Goal: Information Seeking & Learning: Learn about a topic

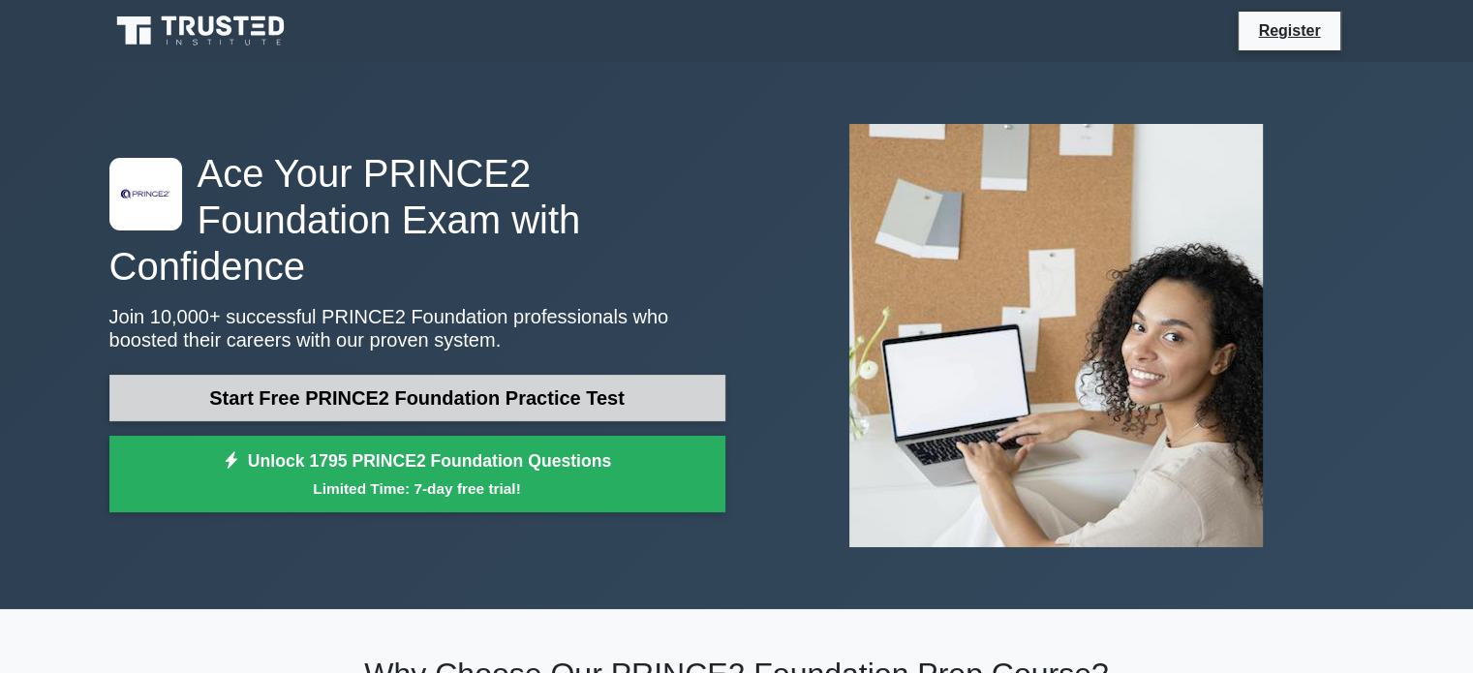
click at [589, 375] on link "Start Free PRINCE2 Foundation Practice Test" at bounding box center [417, 398] width 616 height 46
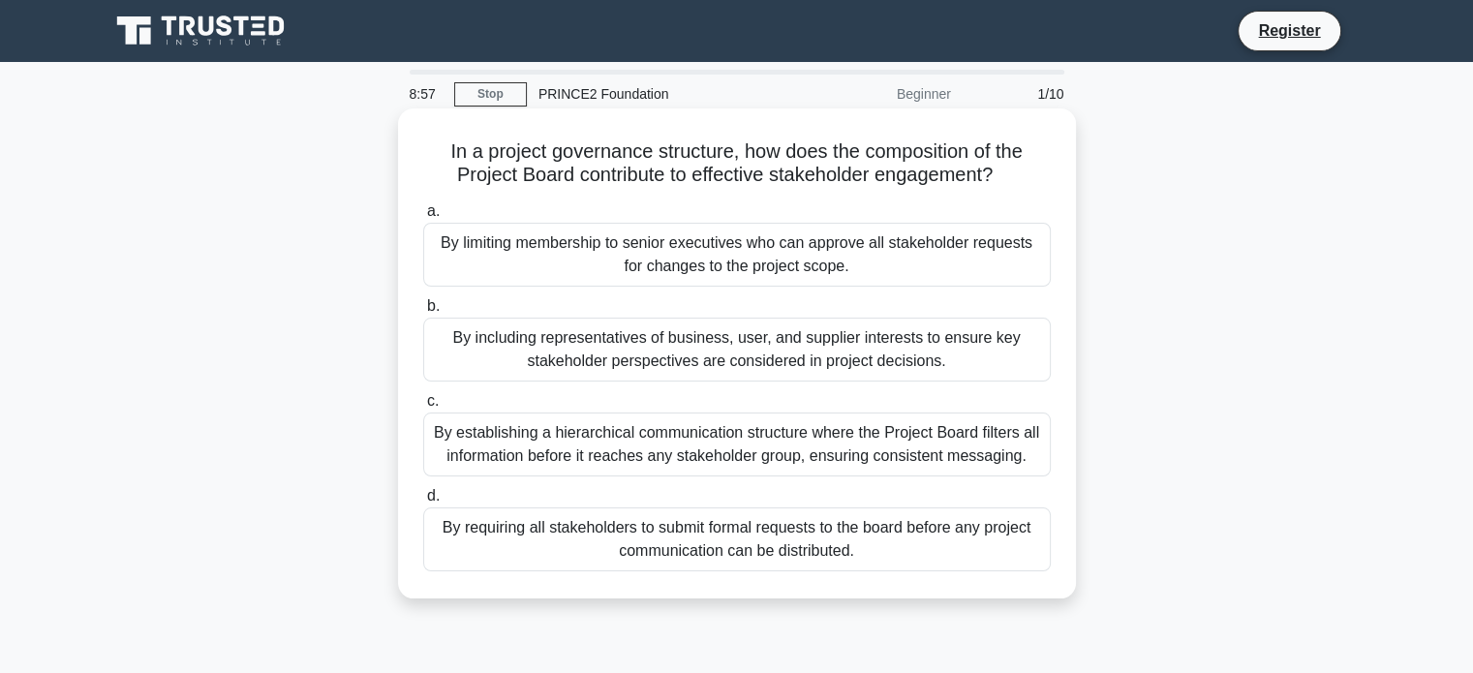
click at [848, 347] on div "By including representatives of business, user, and supplier interests to ensur…" at bounding box center [736, 350] width 627 height 64
click at [423, 313] on input "b. By including representatives of business, user, and supplier interests to en…" at bounding box center [423, 306] width 0 height 13
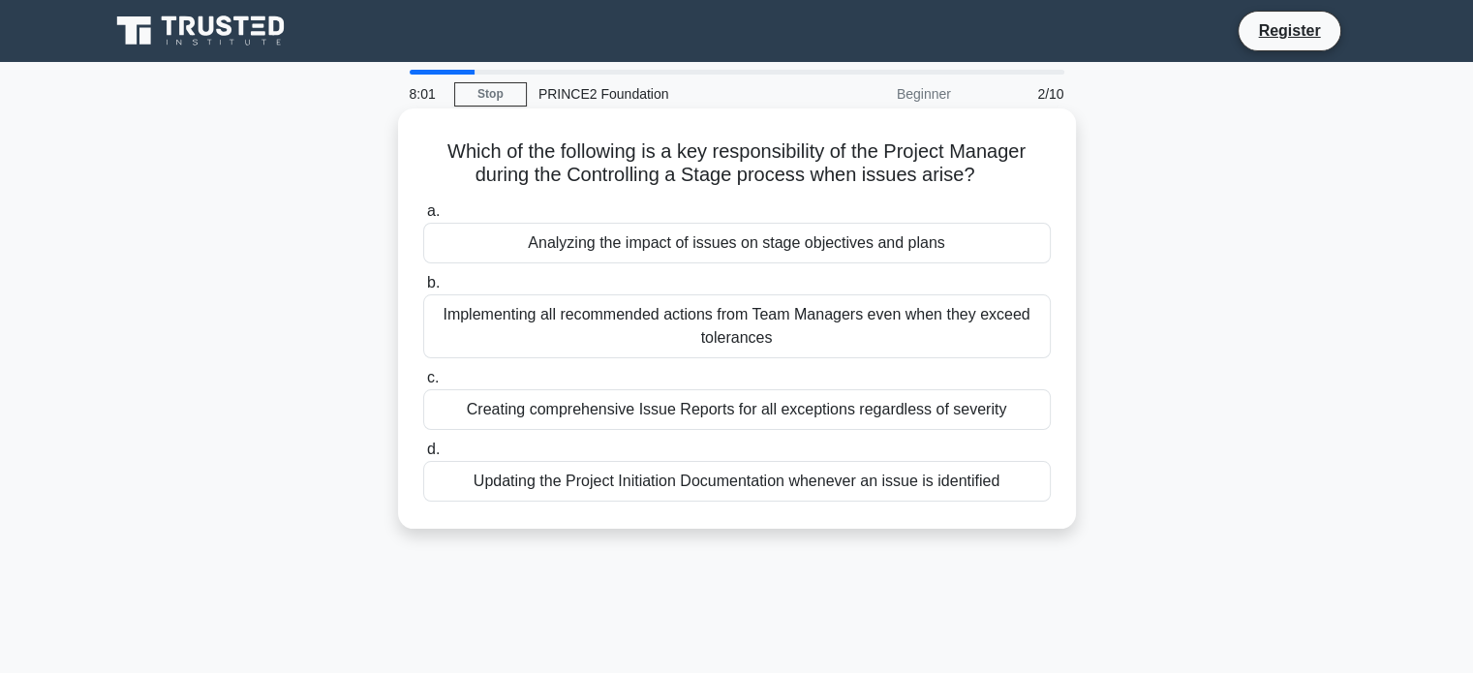
click at [883, 484] on div "Updating the Project Initiation Documentation whenever an issue is identified" at bounding box center [736, 481] width 627 height 41
click at [423, 456] on input "d. Updating the Project Initiation Documentation whenever an issue is identified" at bounding box center [423, 449] width 0 height 13
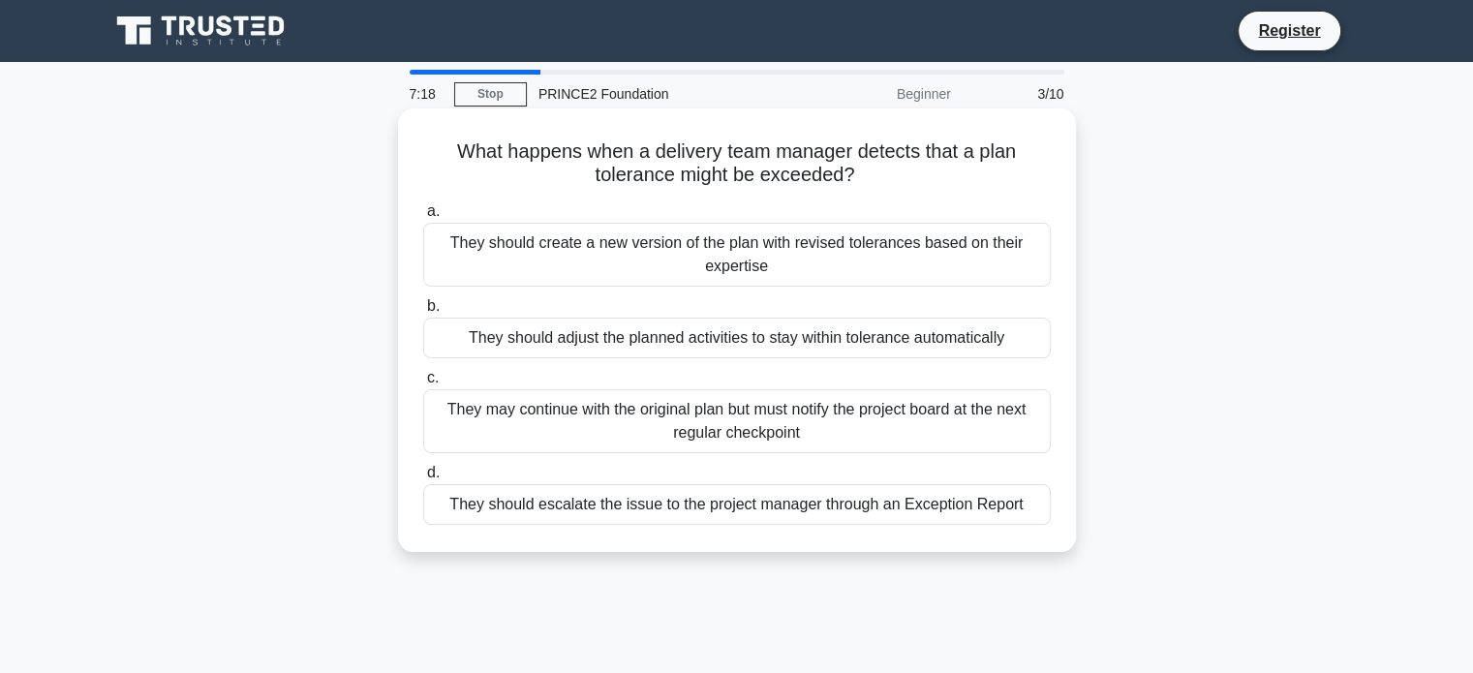
click at [886, 508] on div "They should escalate the issue to the project manager through an Exception Repo…" at bounding box center [736, 504] width 627 height 41
click at [423, 479] on input "d. They should escalate the issue to the project manager through an Exception R…" at bounding box center [423, 473] width 0 height 13
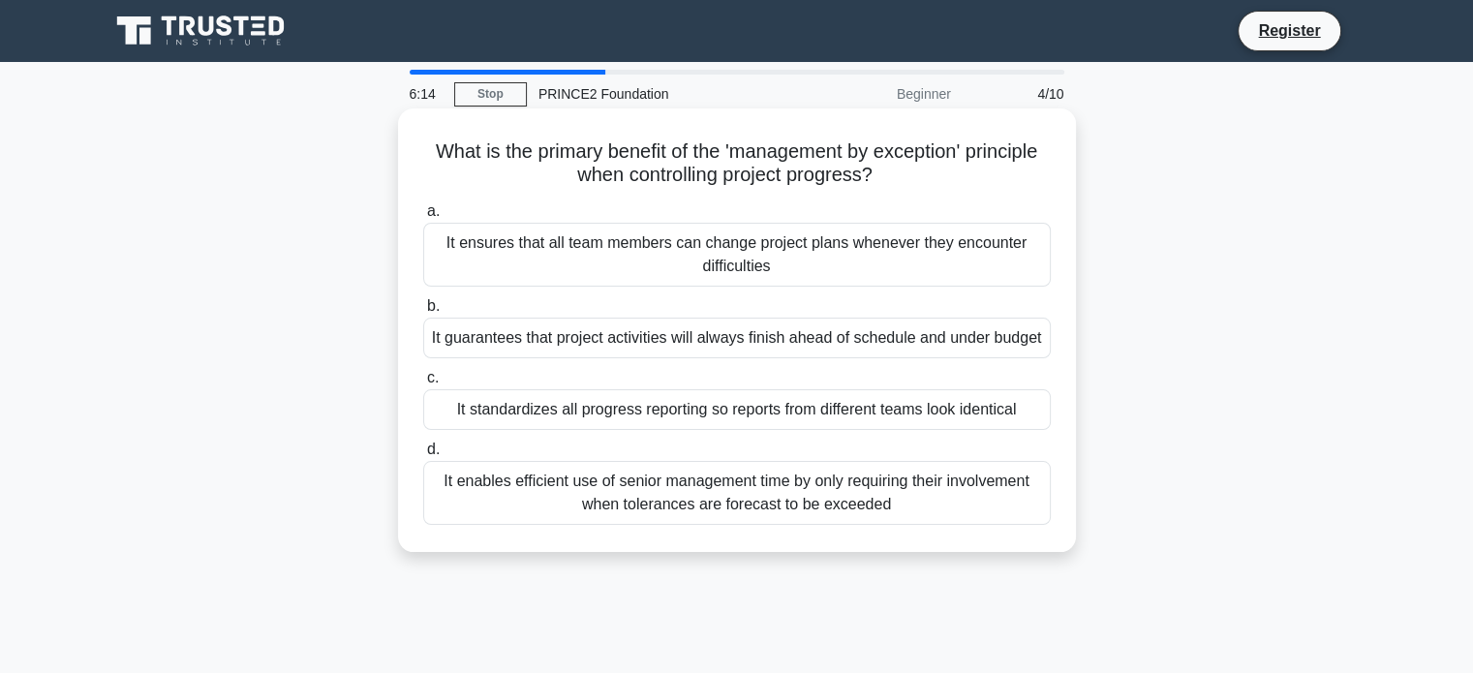
click at [795, 484] on div "It enables efficient use of senior management time by only requiring their invo…" at bounding box center [736, 493] width 627 height 64
click at [423, 456] on input "d. It enables efficient use of senior management time by only requiring their i…" at bounding box center [423, 449] width 0 height 13
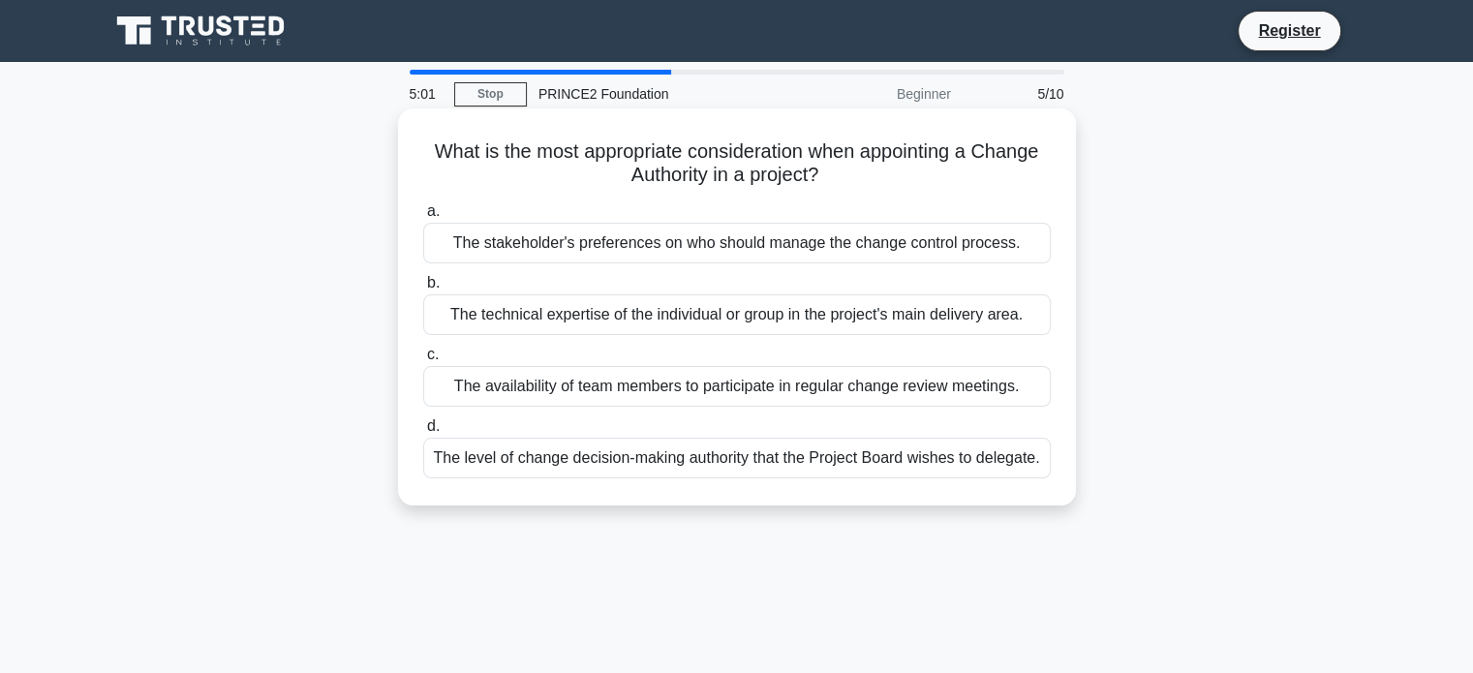
click at [744, 322] on div "The technical expertise of the individual or group in the project's main delive…" at bounding box center [736, 314] width 627 height 41
click at [423, 289] on input "b. The technical expertise of the individual or group in the project's main del…" at bounding box center [423, 283] width 0 height 13
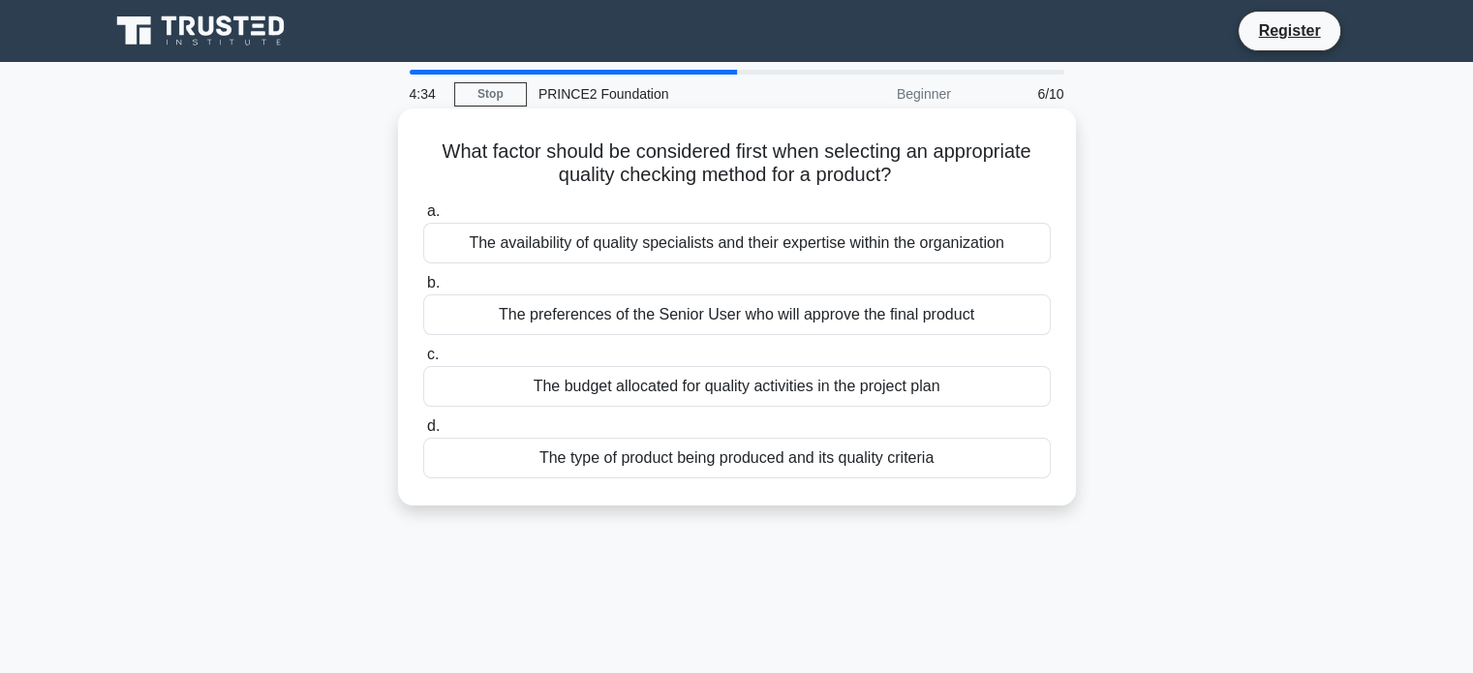
click at [782, 386] on div "The budget allocated for quality activities in the project plan" at bounding box center [736, 386] width 627 height 41
click at [423, 361] on input "c. The budget allocated for quality activities in the project plan" at bounding box center [423, 355] width 0 height 13
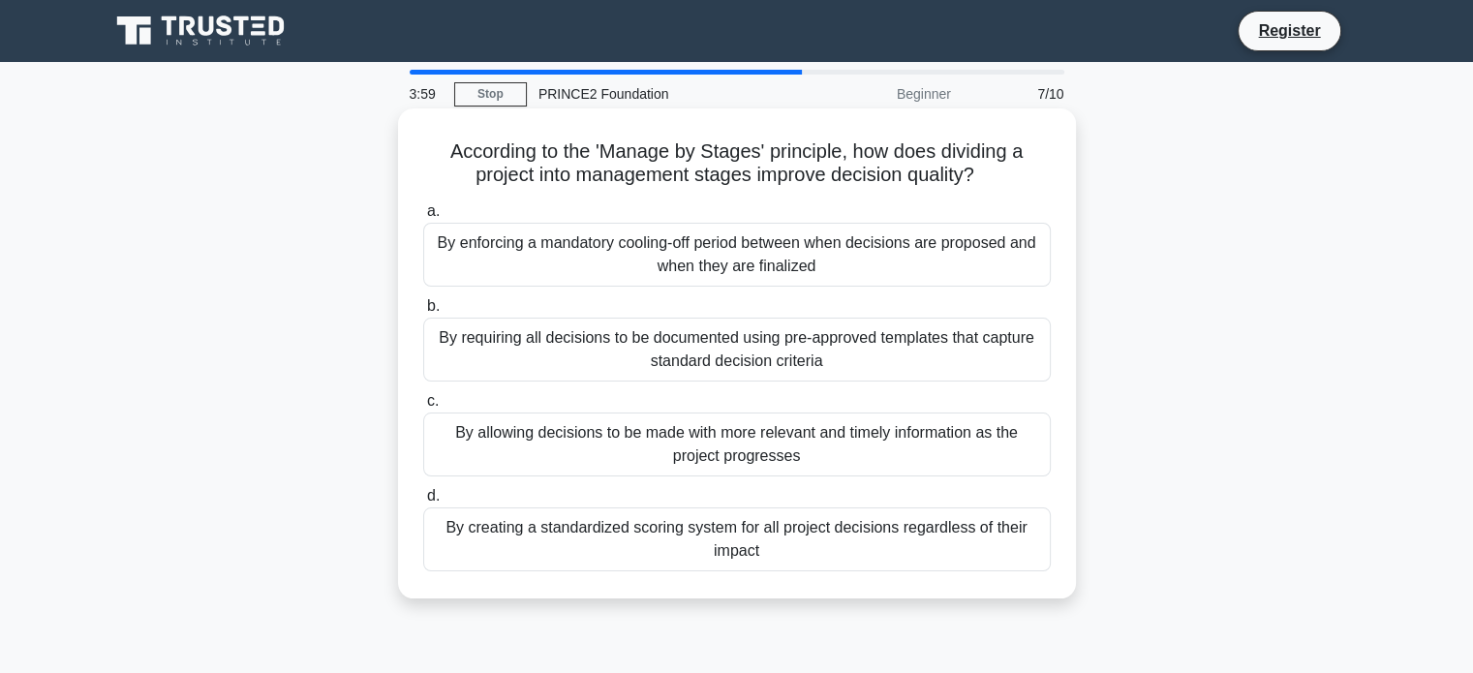
click at [862, 445] on div "By allowing decisions to be made with more relevant and timely information as t…" at bounding box center [736, 444] width 627 height 64
click at [423, 408] on input "c. By allowing decisions to be made with more relevant and timely information a…" at bounding box center [423, 401] width 0 height 13
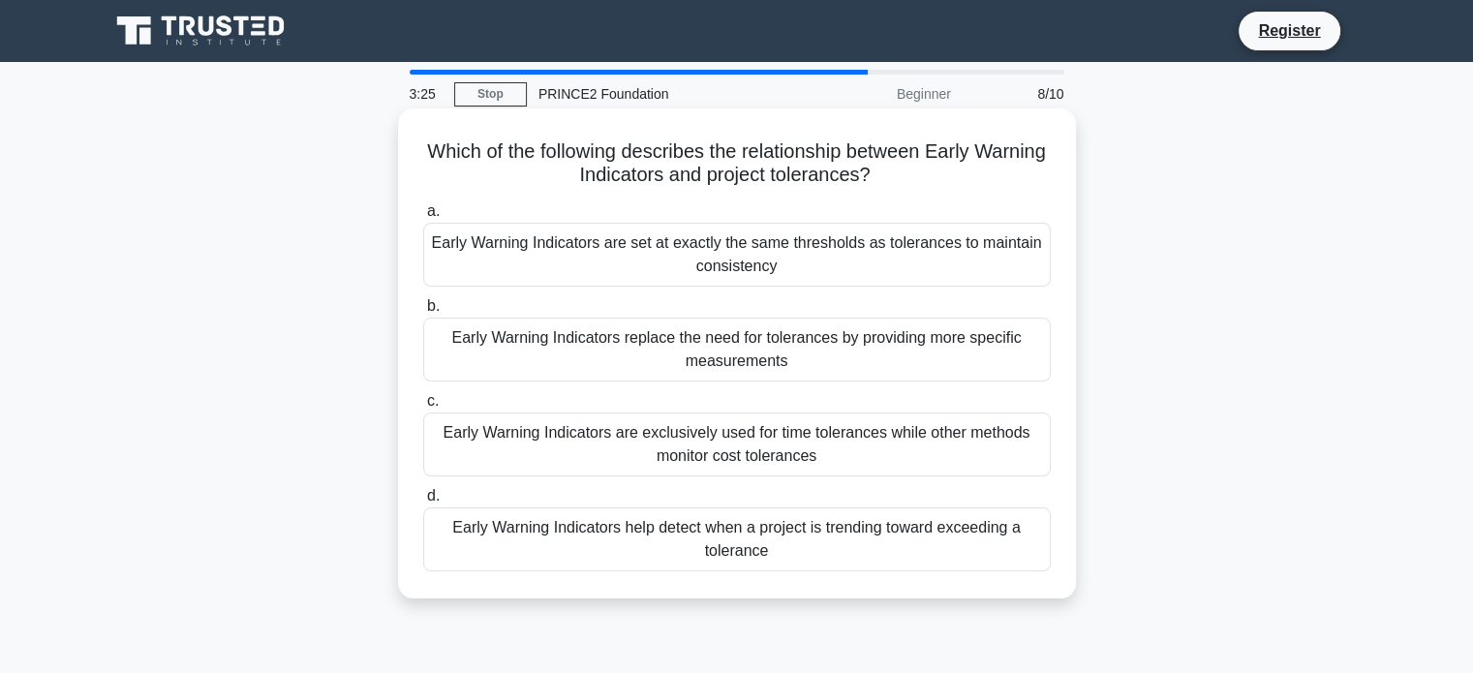
click at [864, 526] on div "Early Warning Indicators help detect when a project is trending toward exceedin…" at bounding box center [736, 539] width 627 height 64
click at [423, 502] on input "d. Early Warning Indicators help detect when a project is trending toward excee…" at bounding box center [423, 496] width 0 height 13
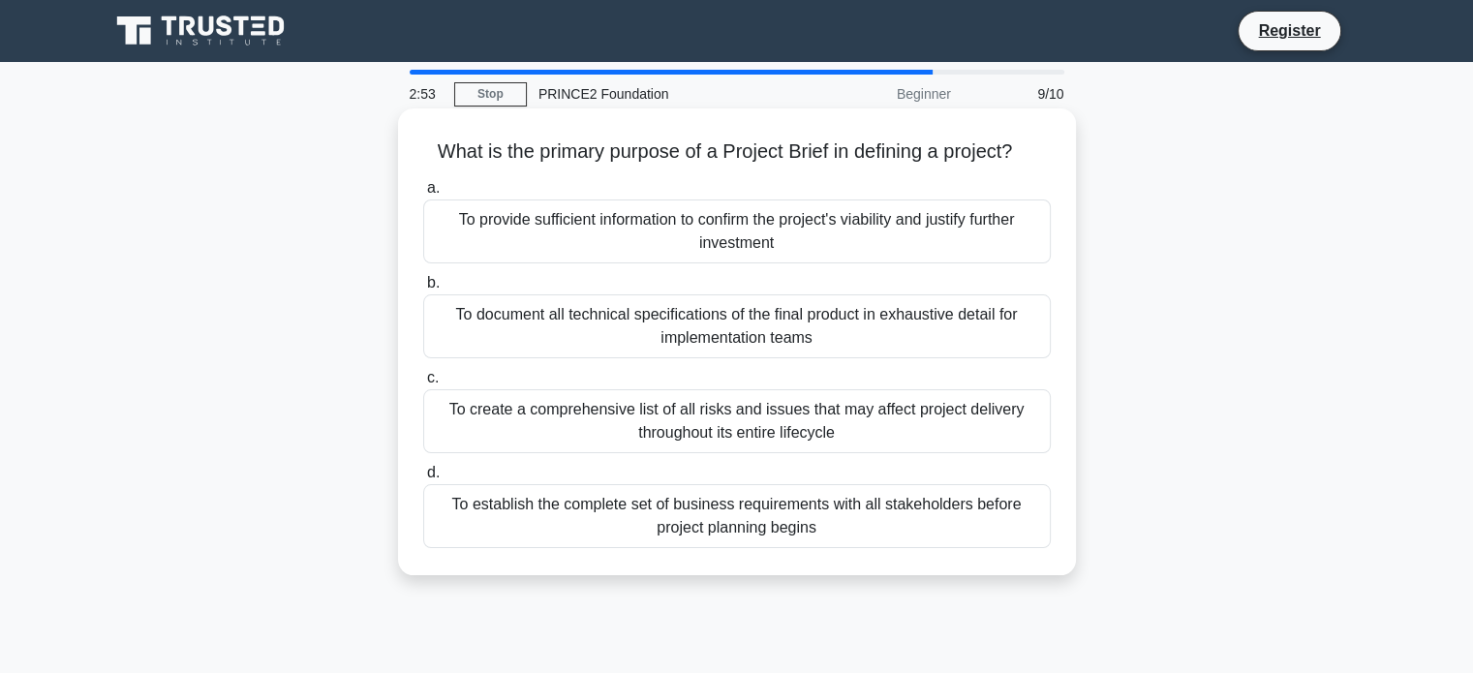
click at [807, 230] on div "To provide sufficient information to confirm the project's viability and justif…" at bounding box center [736, 231] width 627 height 64
click at [423, 195] on input "a. To provide sufficient information to confirm the project's viability and jus…" at bounding box center [423, 188] width 0 height 13
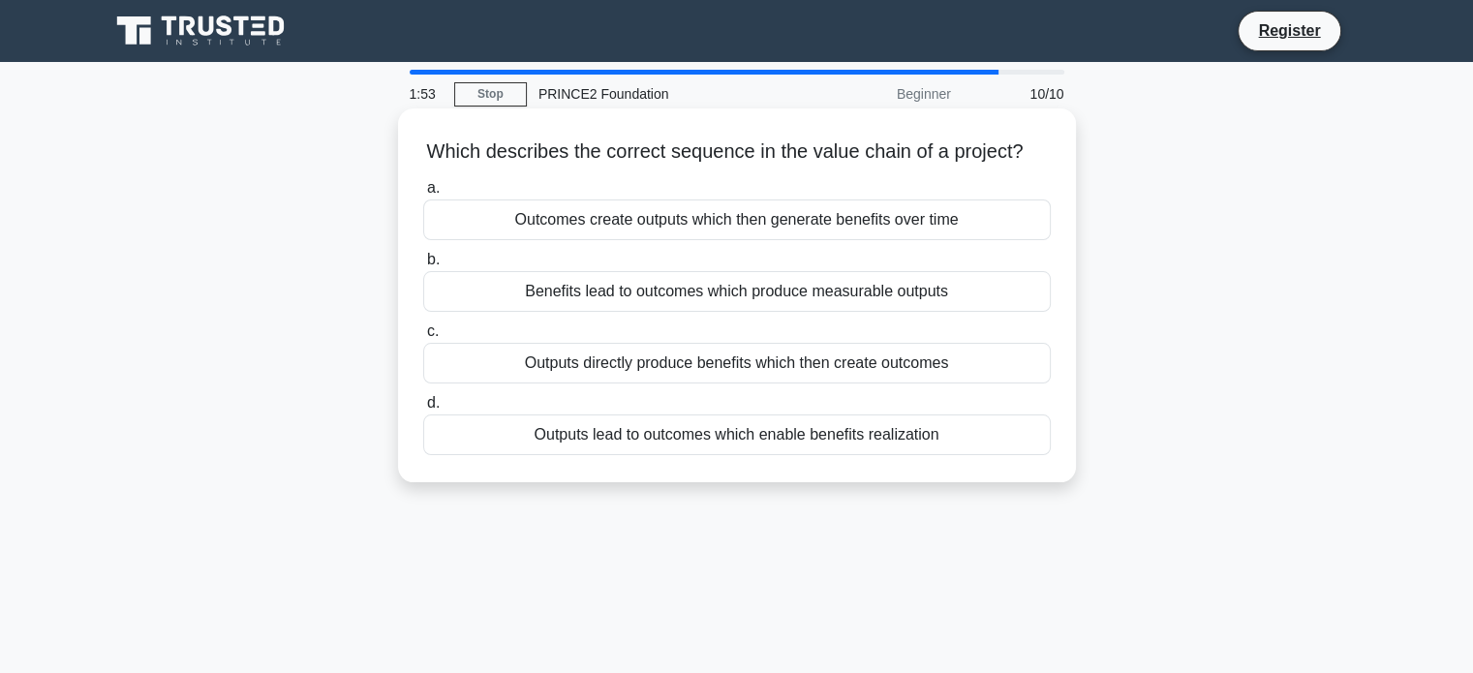
click at [844, 455] on div "Outputs lead to outcomes which enable benefits realization" at bounding box center [736, 434] width 627 height 41
click at [423, 410] on input "d. Outputs lead to outcomes which enable benefits realization" at bounding box center [423, 403] width 0 height 13
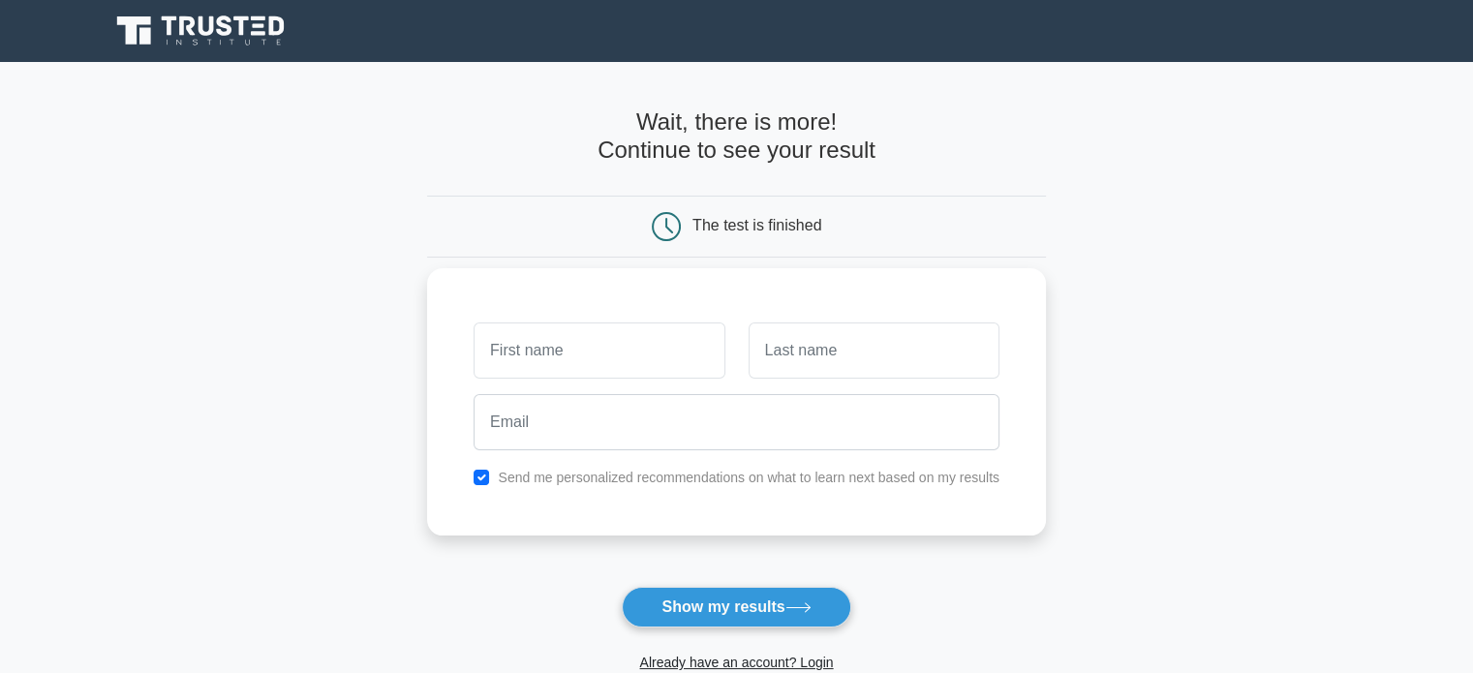
click at [833, 481] on label "Send me personalized recommendations on what to learn next based on my results" at bounding box center [748, 477] width 501 height 15
click at [487, 476] on input "checkbox" at bounding box center [480, 477] width 15 height 15
checkbox input "false"
click at [551, 346] on input "text" at bounding box center [598, 350] width 251 height 56
type input "Scott"
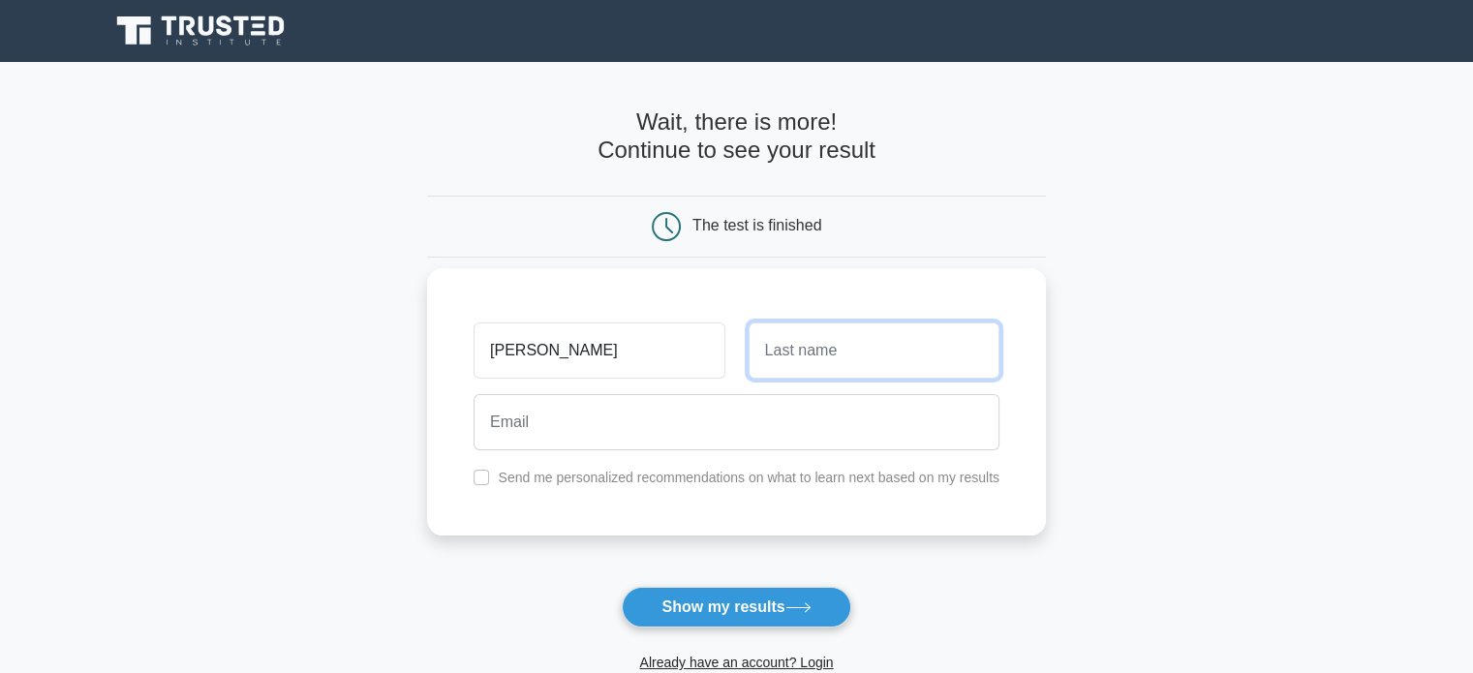
click at [797, 355] on input "text" at bounding box center [873, 350] width 251 height 56
type input "Denny"
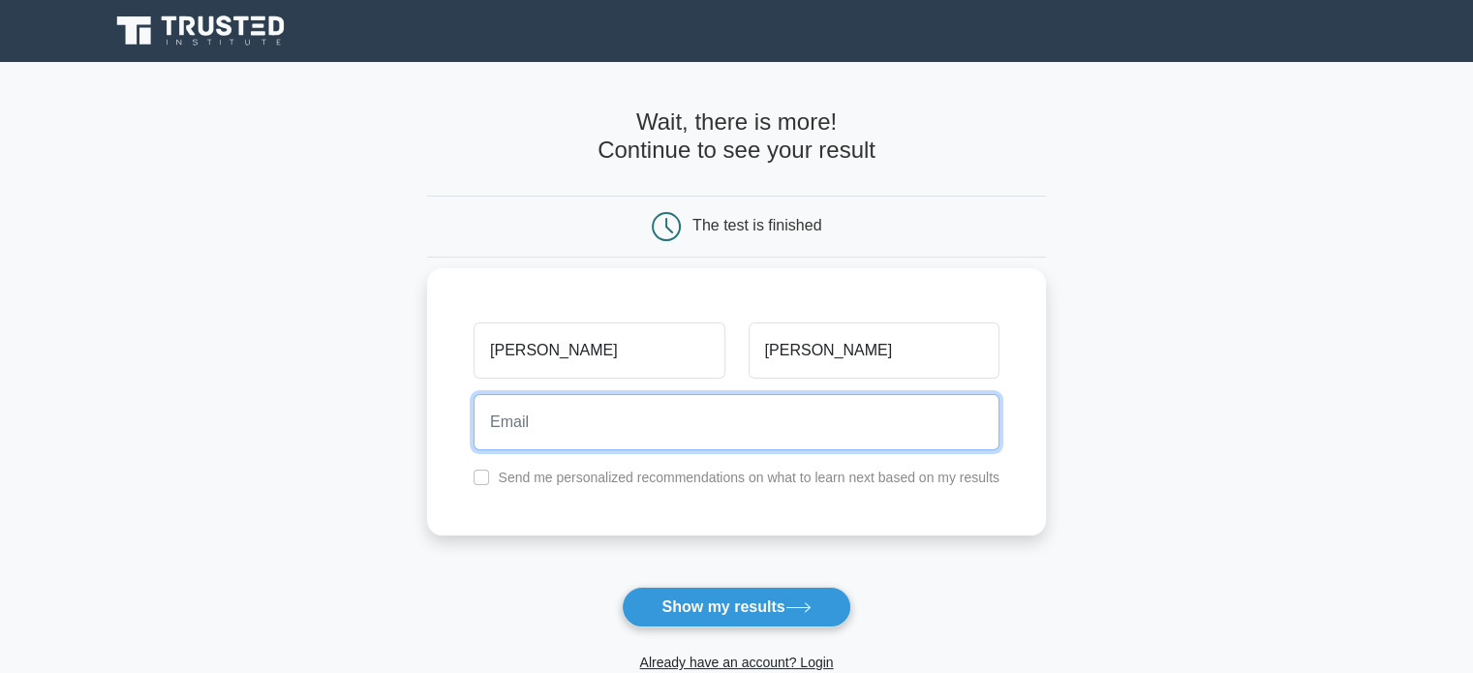
click at [757, 415] on input "email" at bounding box center [736, 422] width 526 height 56
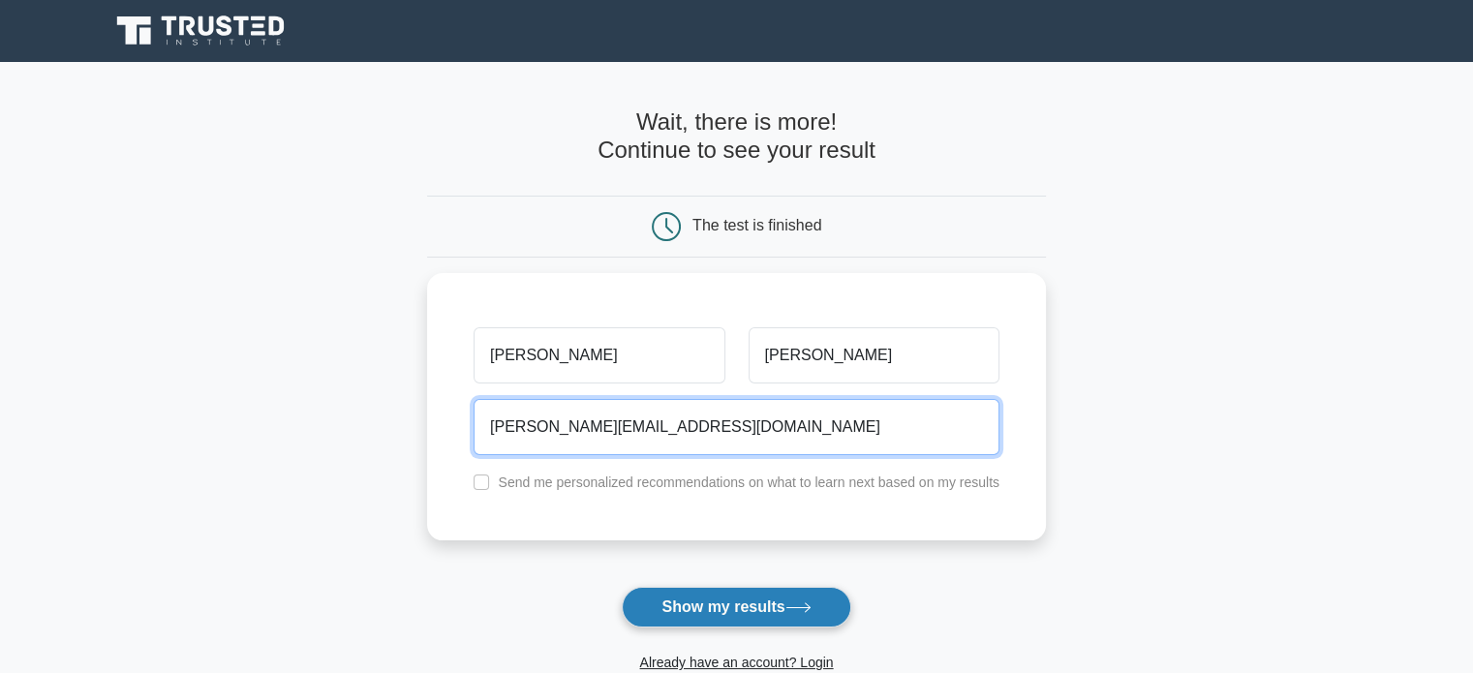
type input "s.denny@live.com"
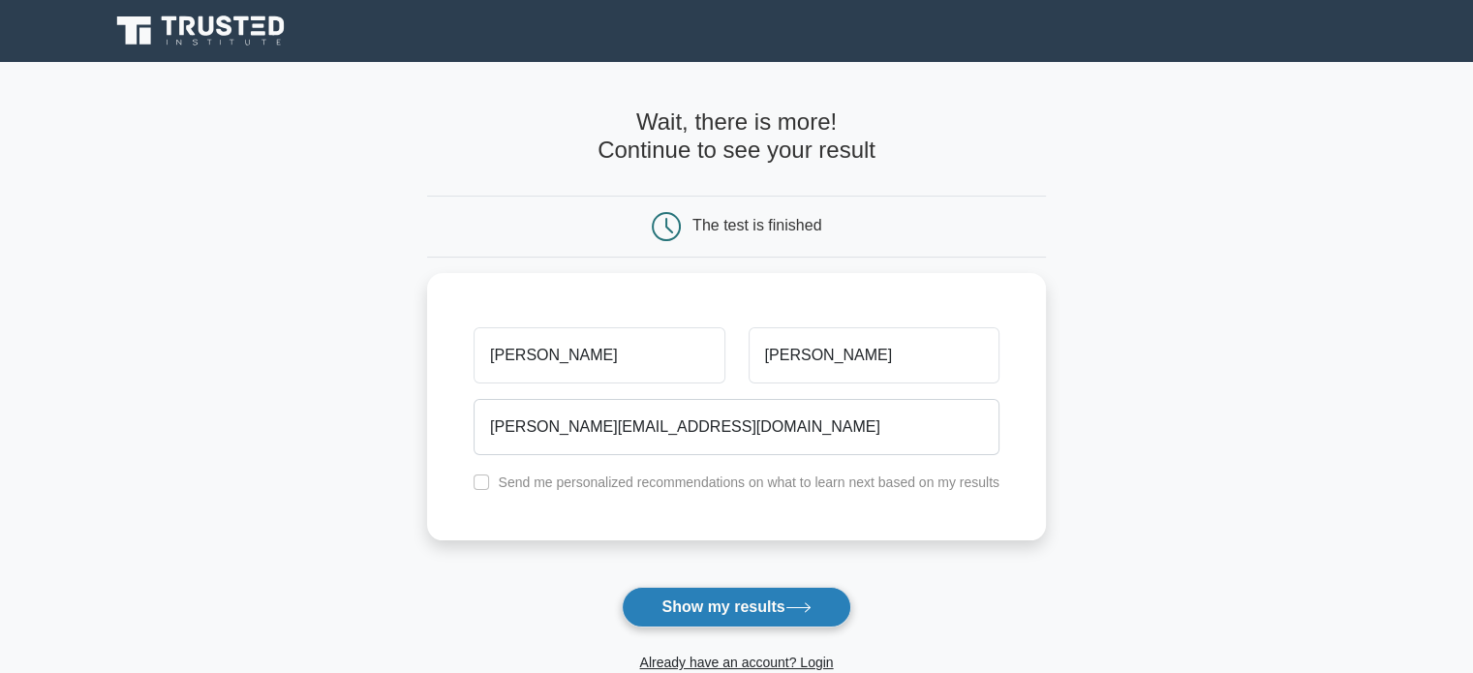
click at [765, 593] on button "Show my results" at bounding box center [736, 607] width 228 height 41
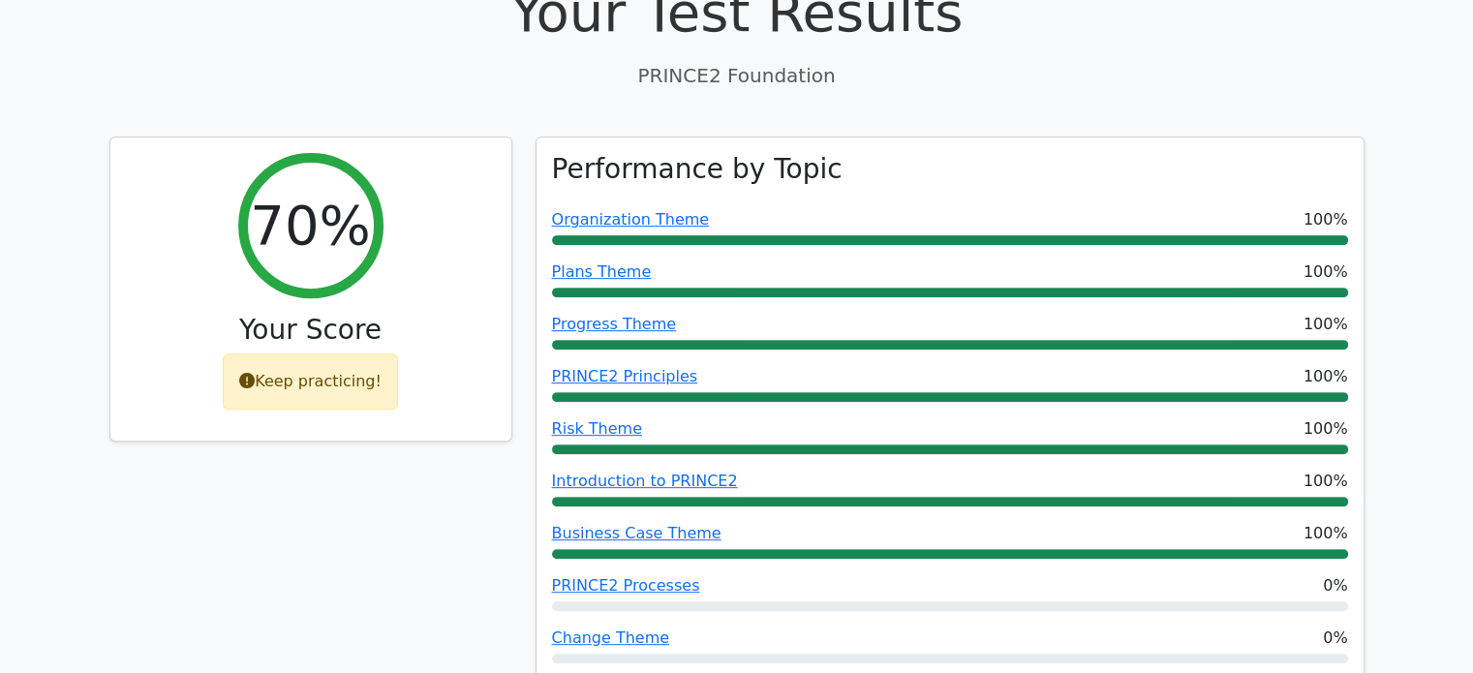
scroll to position [673, 0]
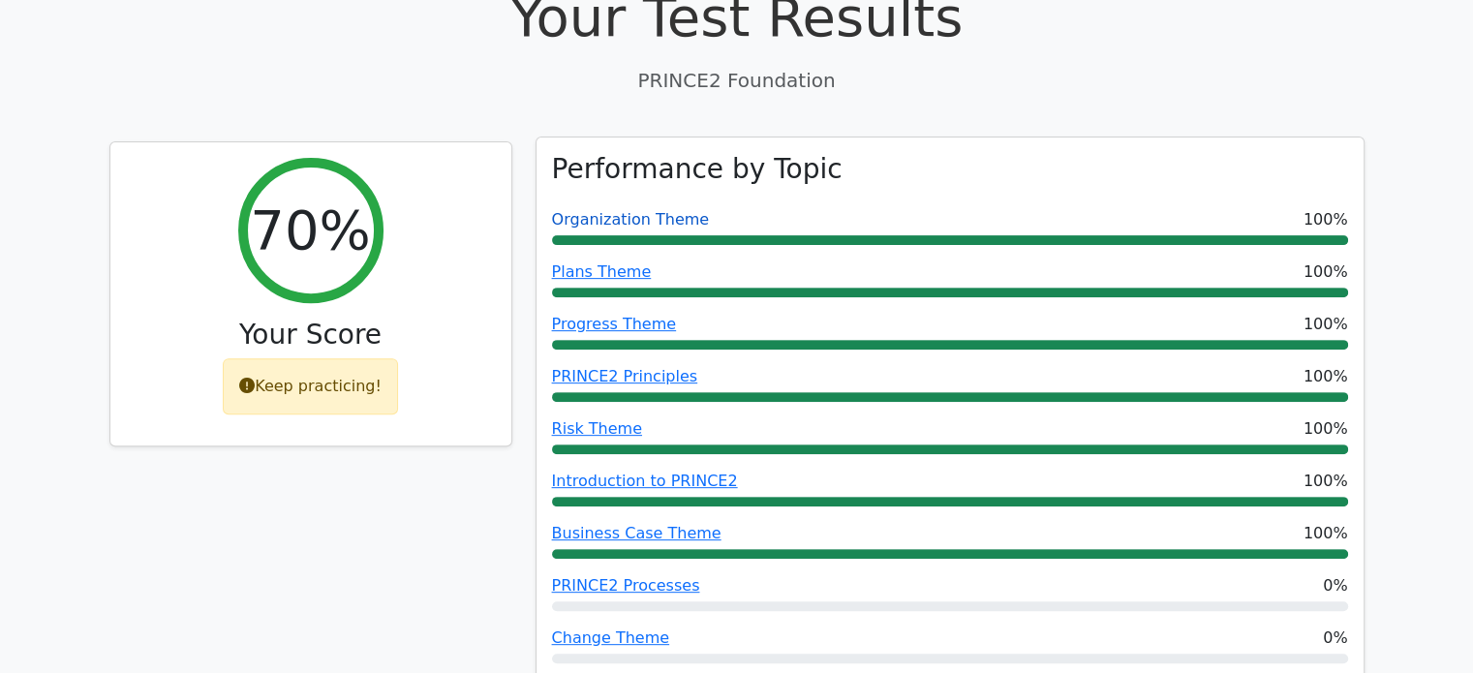
click at [621, 210] on link "Organization Theme" at bounding box center [631, 219] width 158 height 18
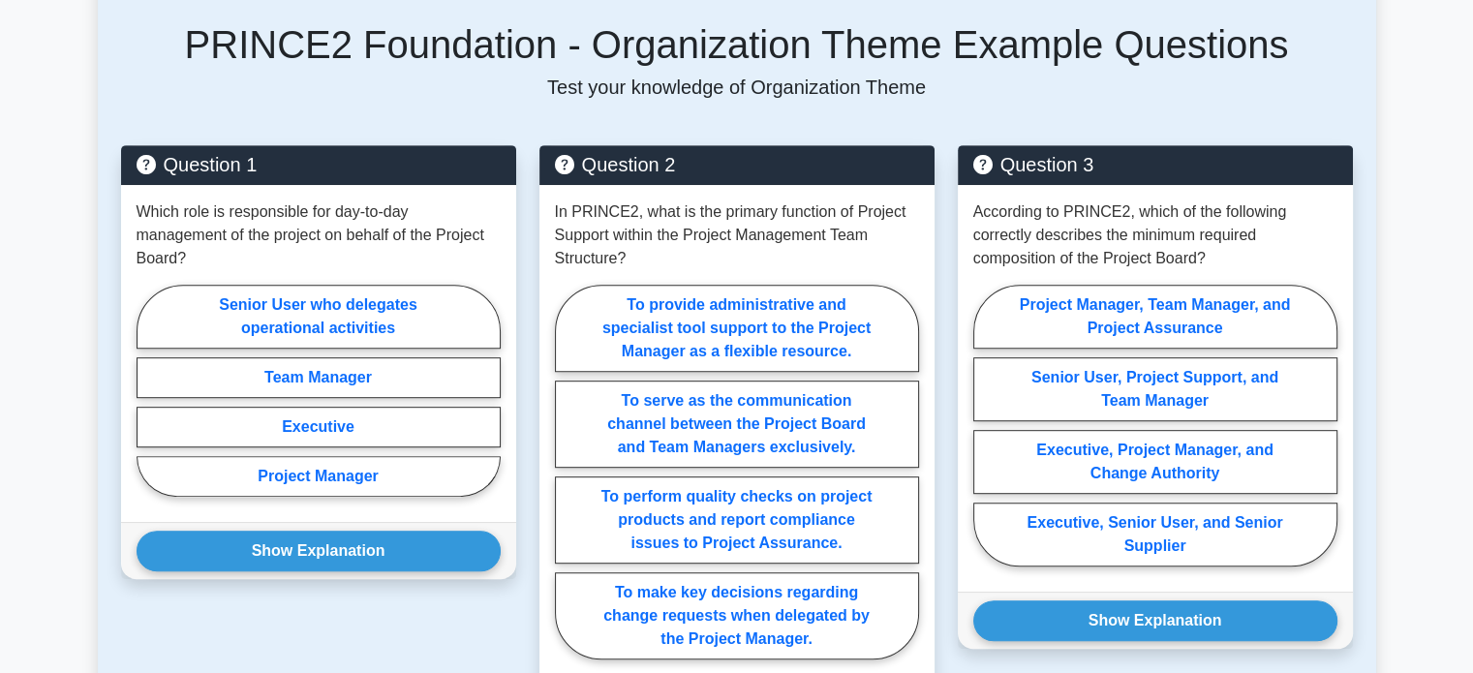
scroll to position [956, 0]
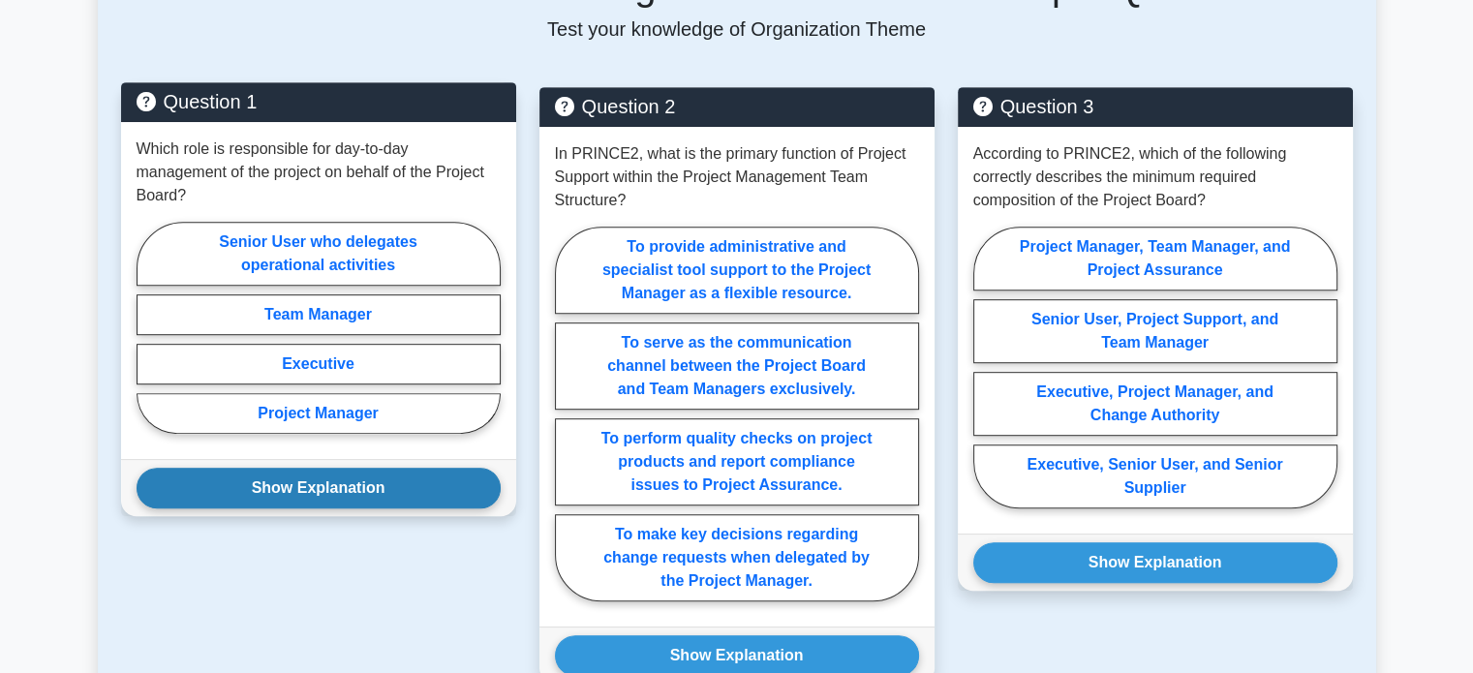
click at [314, 468] on button "Show Explanation" at bounding box center [319, 488] width 364 height 41
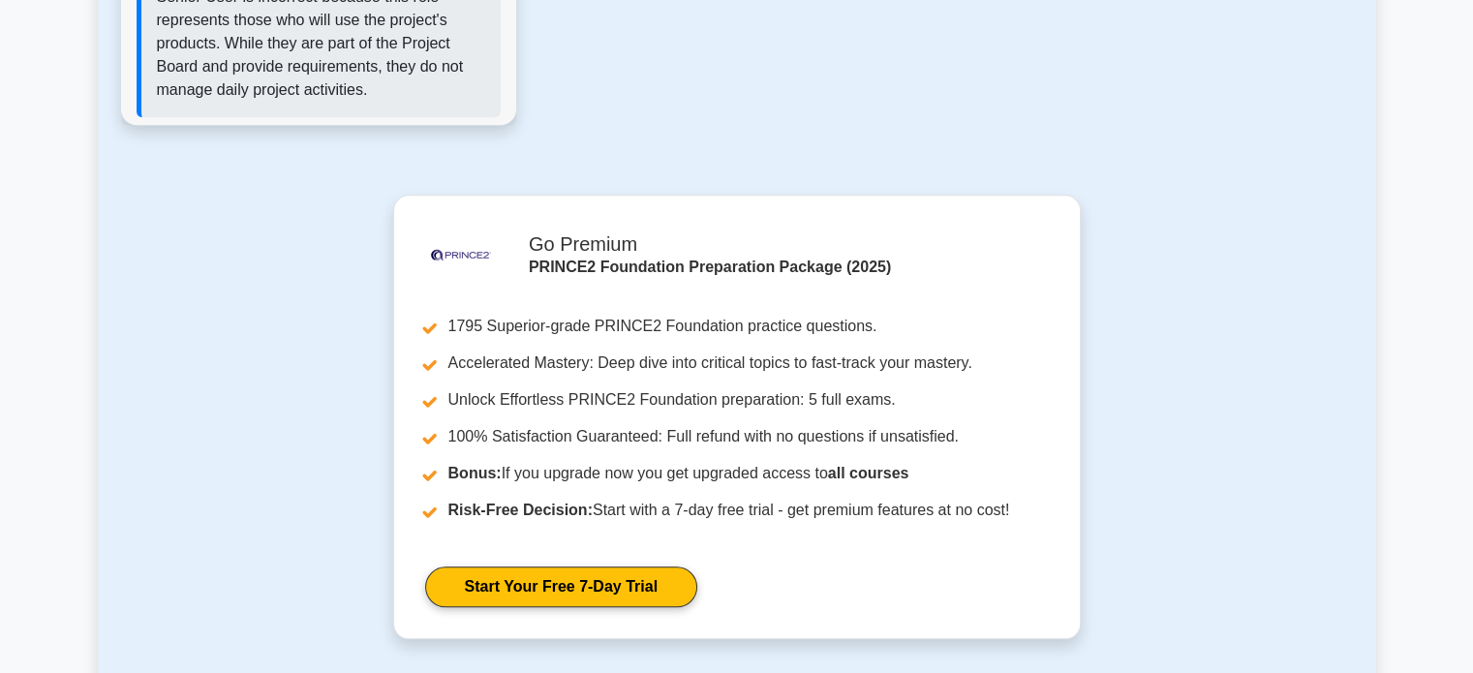
scroll to position [0, 0]
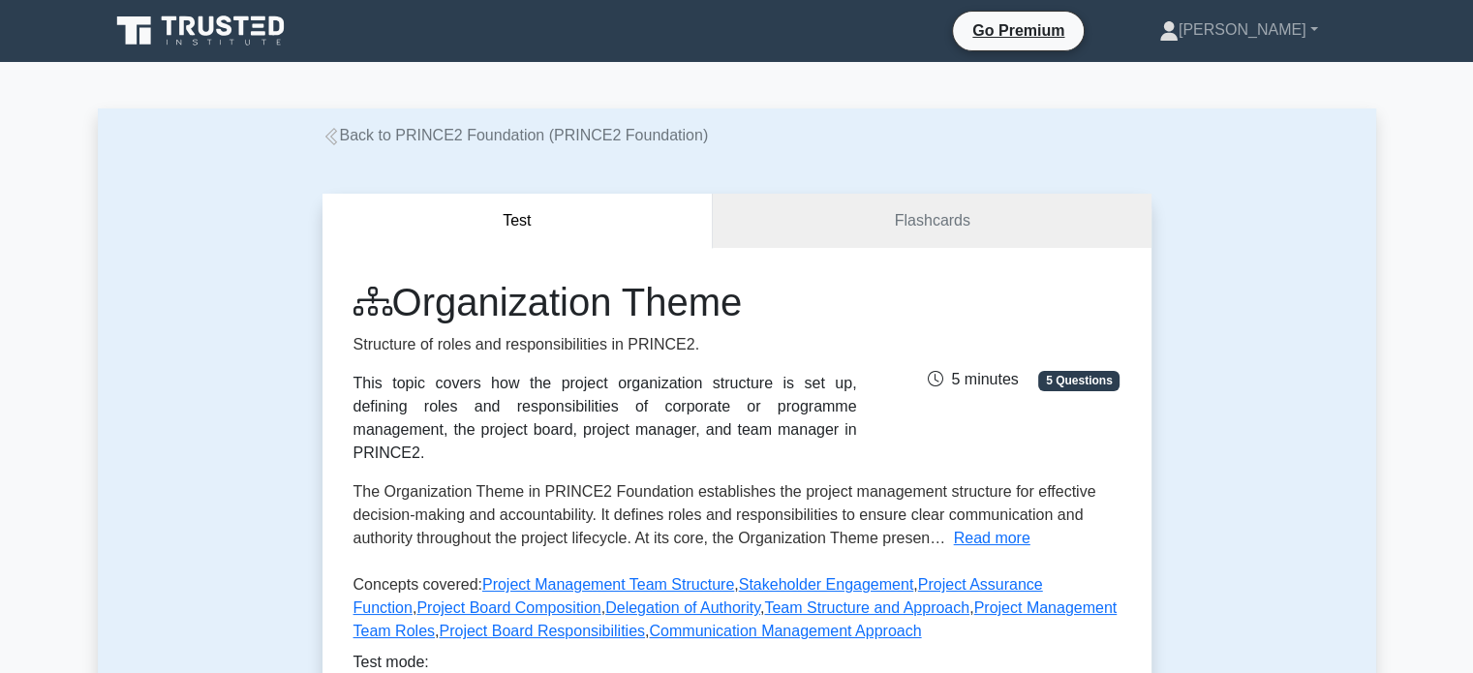
click at [333, 135] on icon at bounding box center [330, 136] width 17 height 17
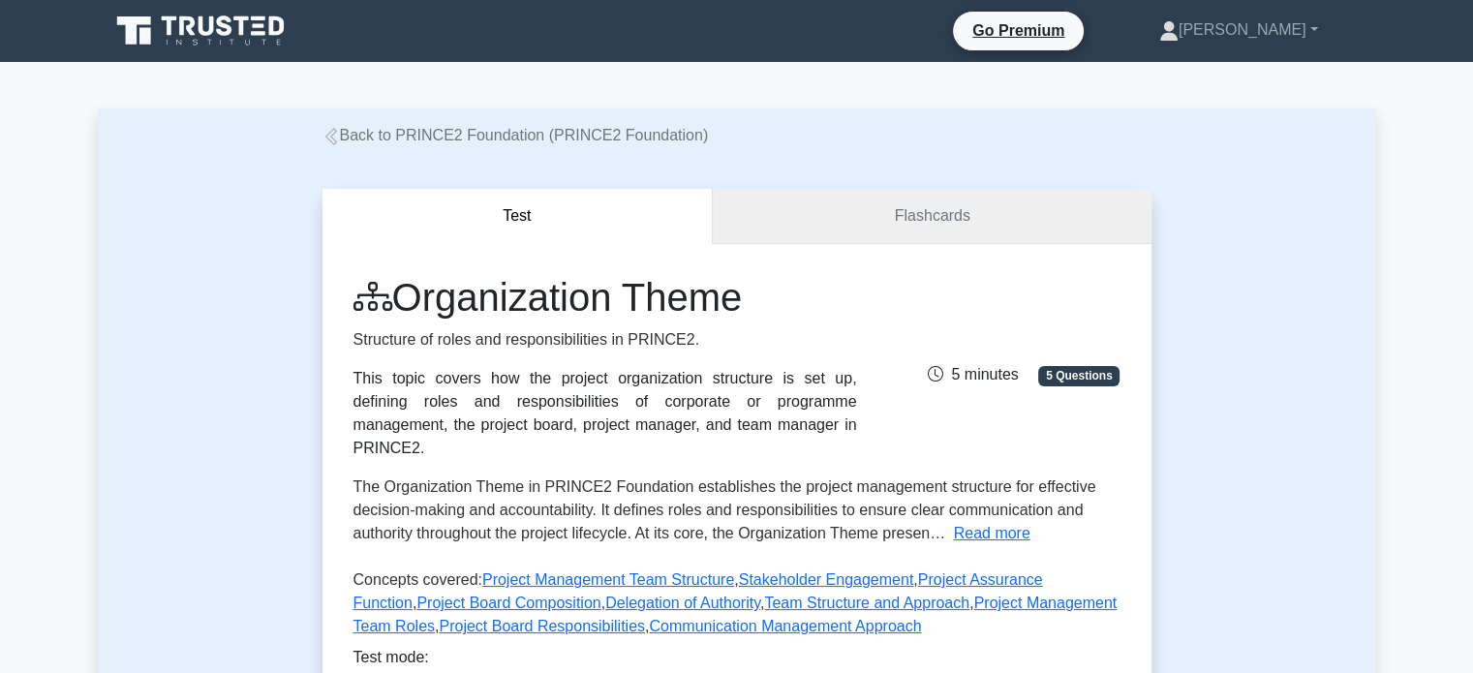
click at [902, 204] on link "Flashcards" at bounding box center [932, 216] width 438 height 55
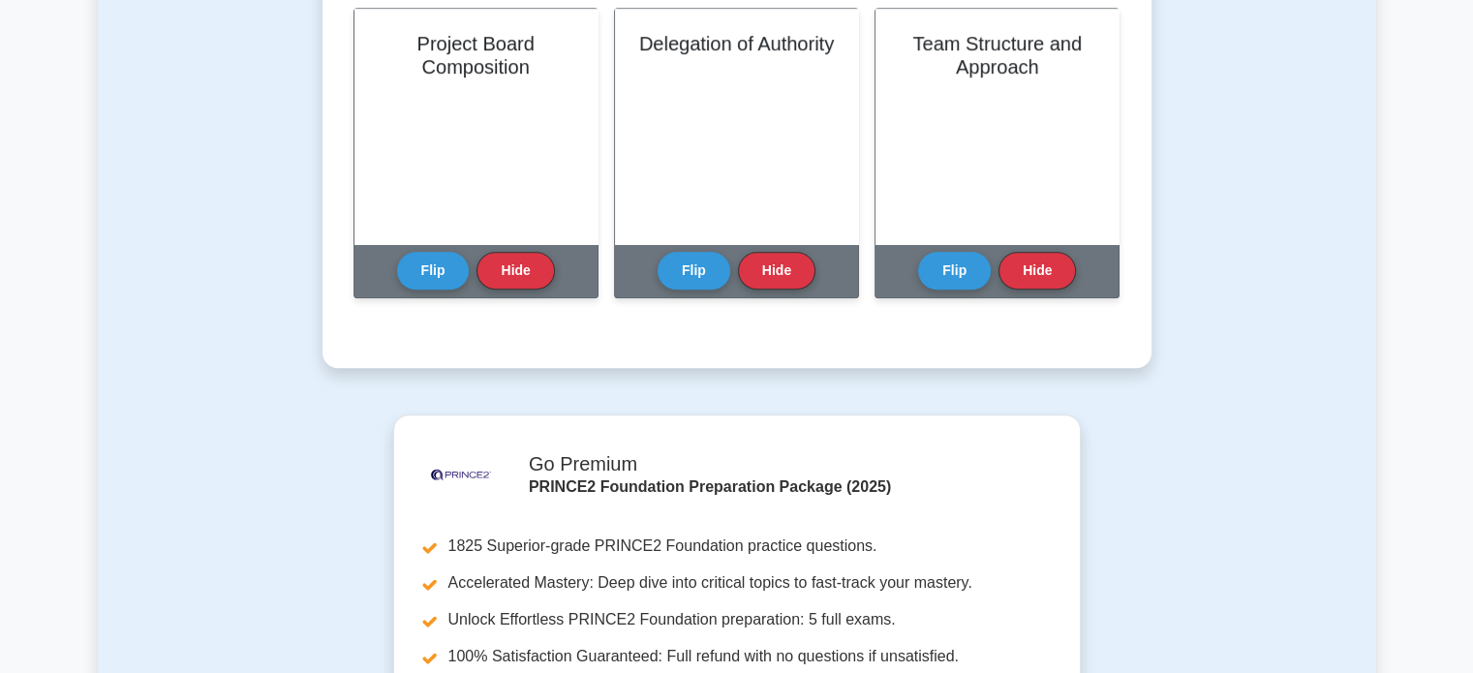
scroll to position [137, 0]
